Goal: Task Accomplishment & Management: Manage account settings

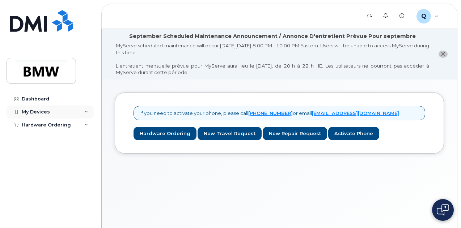
click at [42, 109] on div "My Devices" at bounding box center [36, 112] width 28 height 6
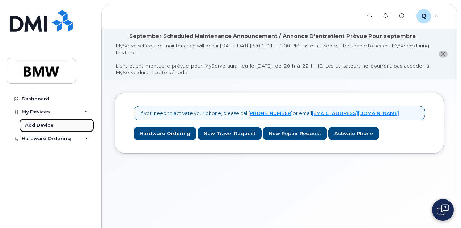
click at [50, 127] on div "Add Device" at bounding box center [39, 125] width 29 height 7
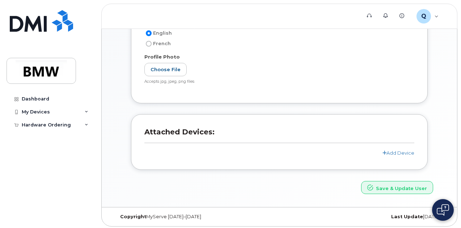
scroll to position [218, 0]
click at [394, 151] on link "Add Device" at bounding box center [398, 152] width 32 height 6
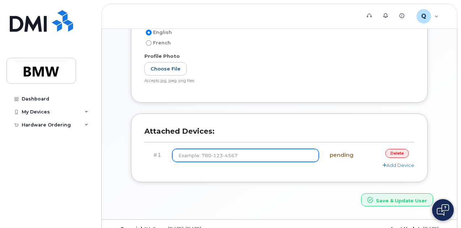
click at [260, 154] on input at bounding box center [245, 155] width 146 height 13
type input "(864) 363-3052"
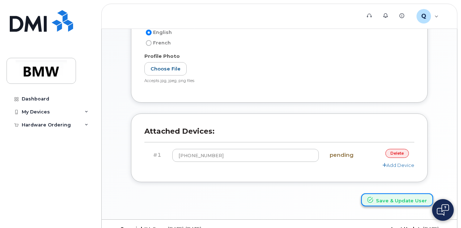
click at [384, 198] on button "Save & Update User" at bounding box center [397, 200] width 72 height 13
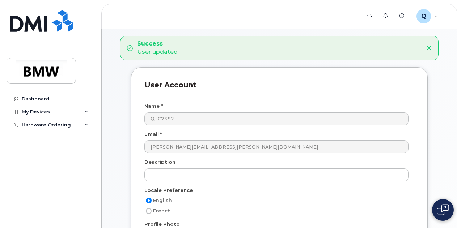
scroll to position [109, 0]
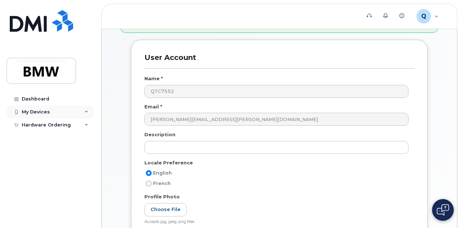
click at [41, 111] on div "My Devices" at bounding box center [36, 112] width 28 height 6
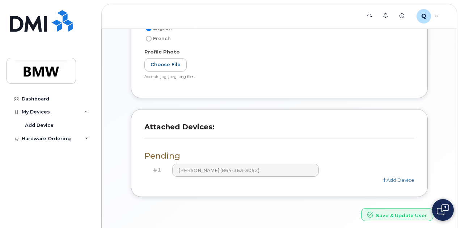
scroll to position [281, 0]
